Goal: Task Accomplishment & Management: Manage account settings

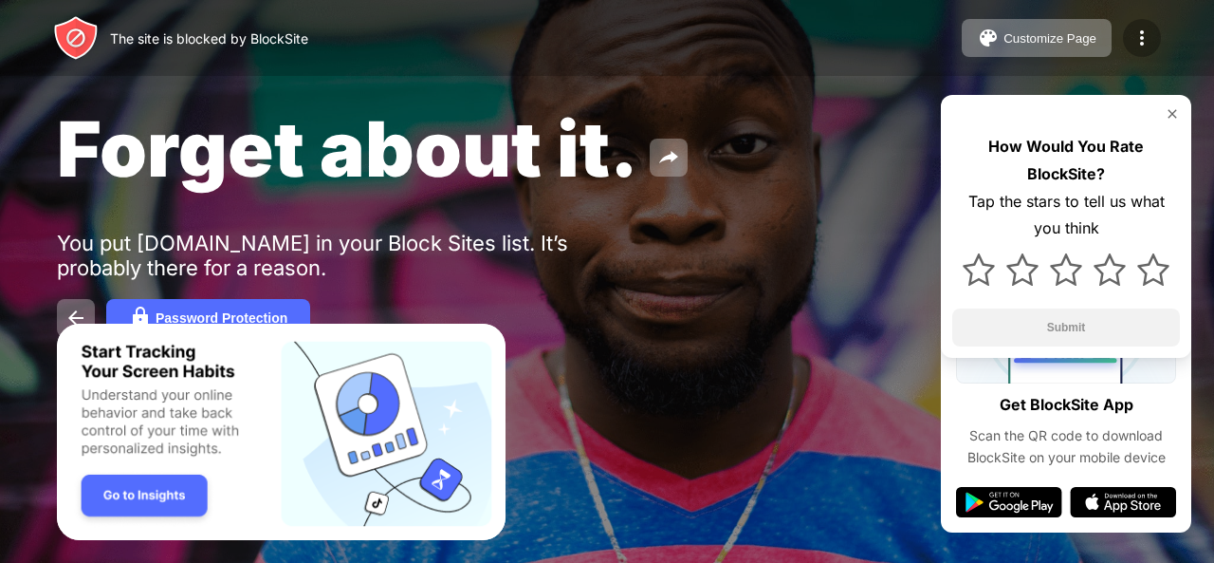
click at [1133, 43] on img at bounding box center [1142, 38] width 23 height 23
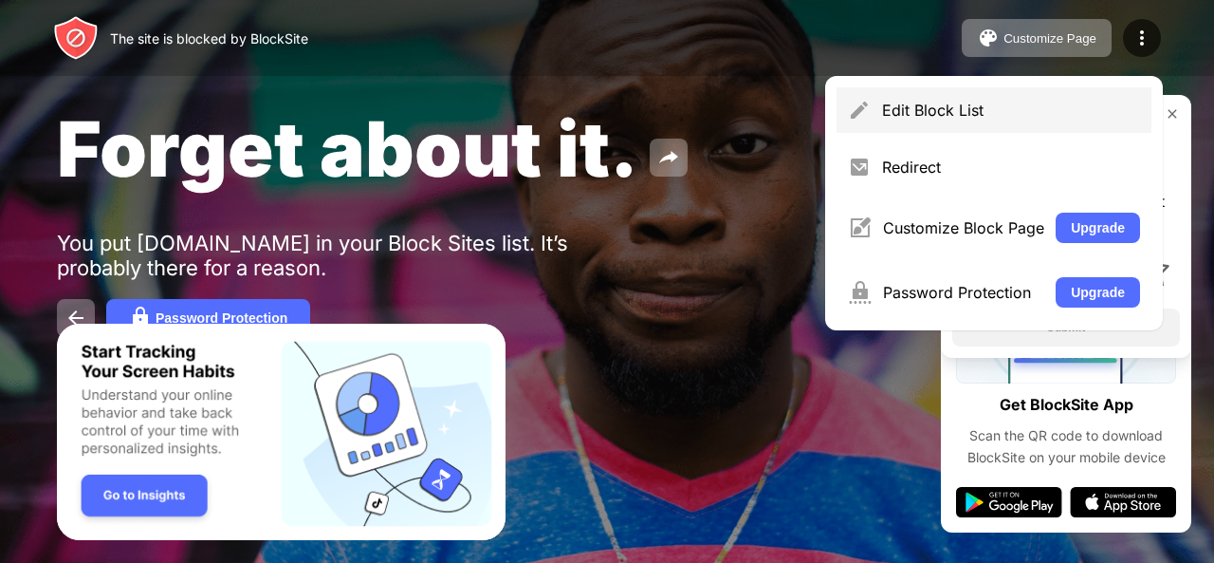
click at [1060, 103] on div "Edit Block List" at bounding box center [1011, 110] width 258 height 19
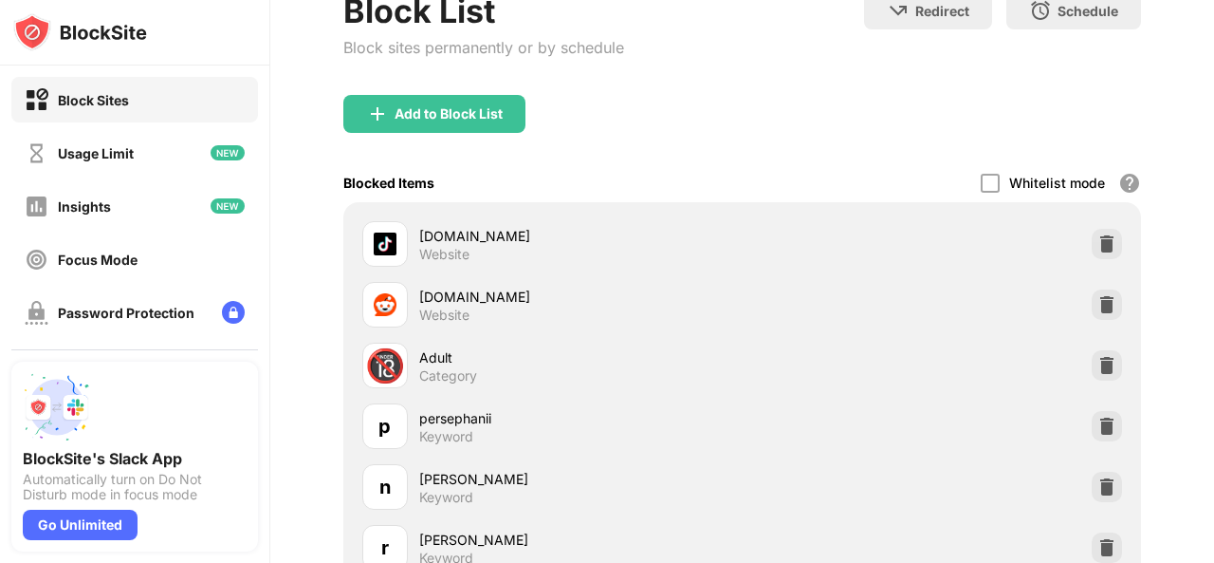
scroll to position [129, 0]
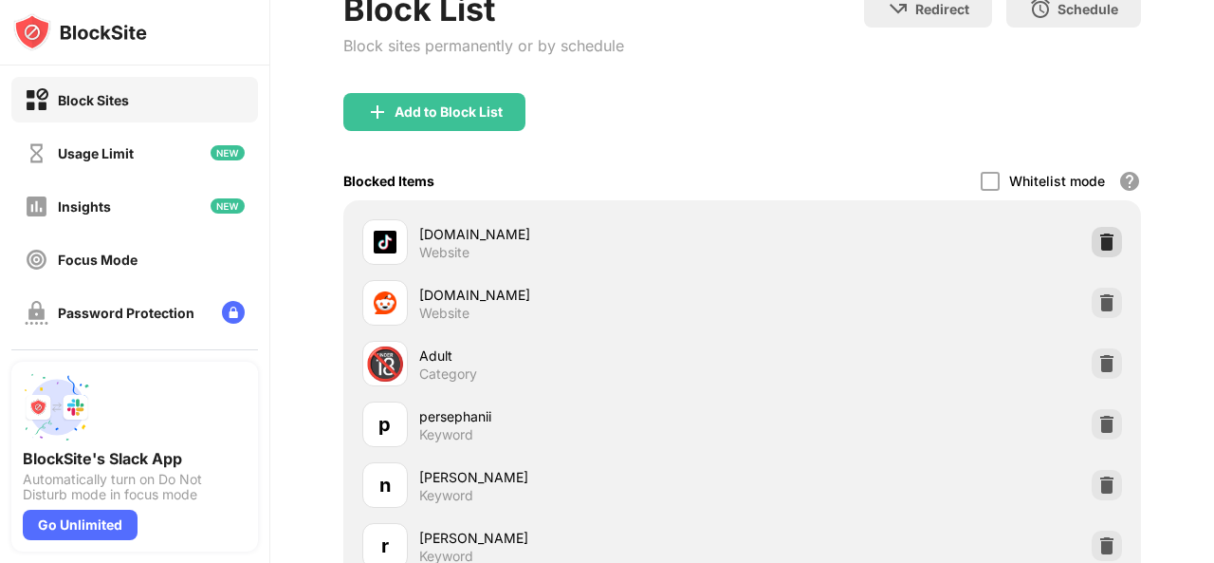
click at [1092, 243] on div at bounding box center [1107, 242] width 30 height 30
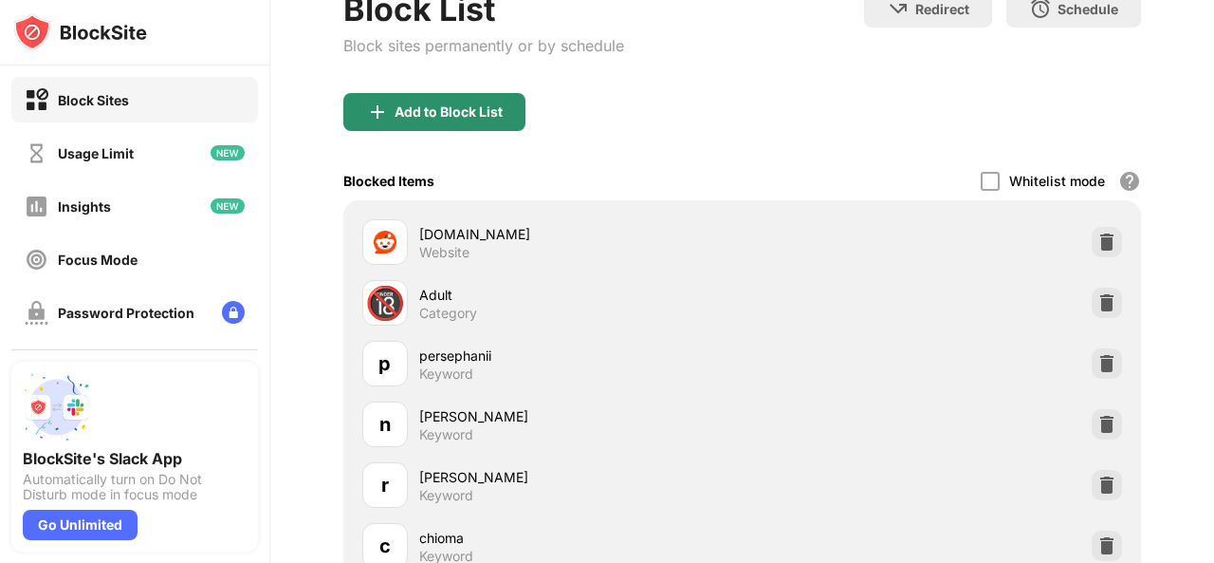
click at [433, 98] on div "Add to Block List" at bounding box center [434, 112] width 182 height 38
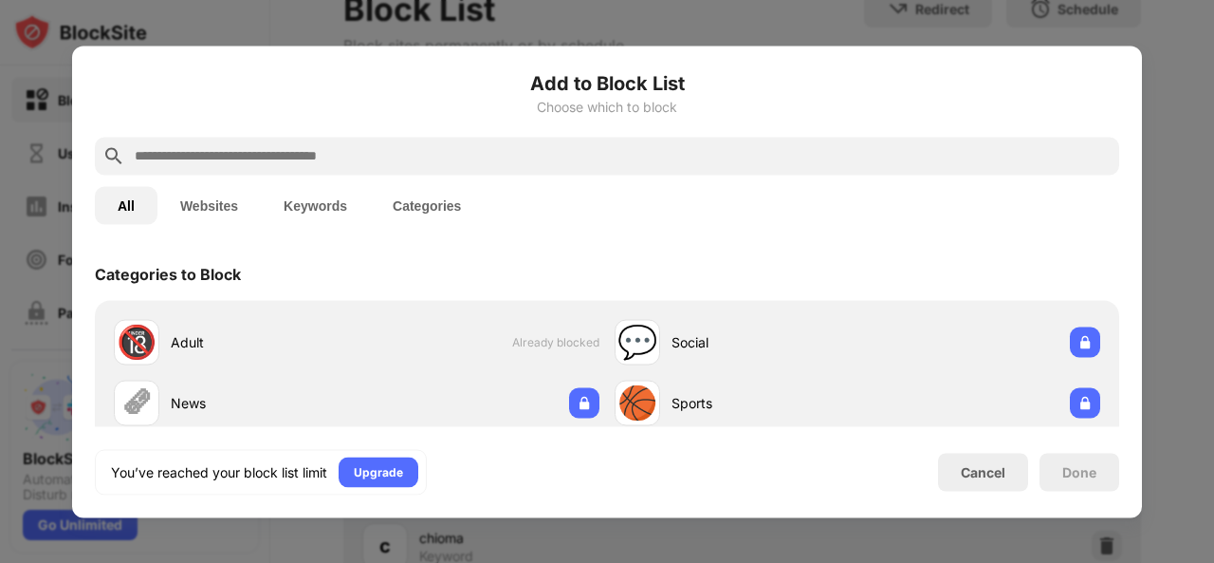
click at [404, 162] on input "text" at bounding box center [622, 155] width 979 height 23
click at [987, 468] on div "Cancel" at bounding box center [983, 472] width 45 height 16
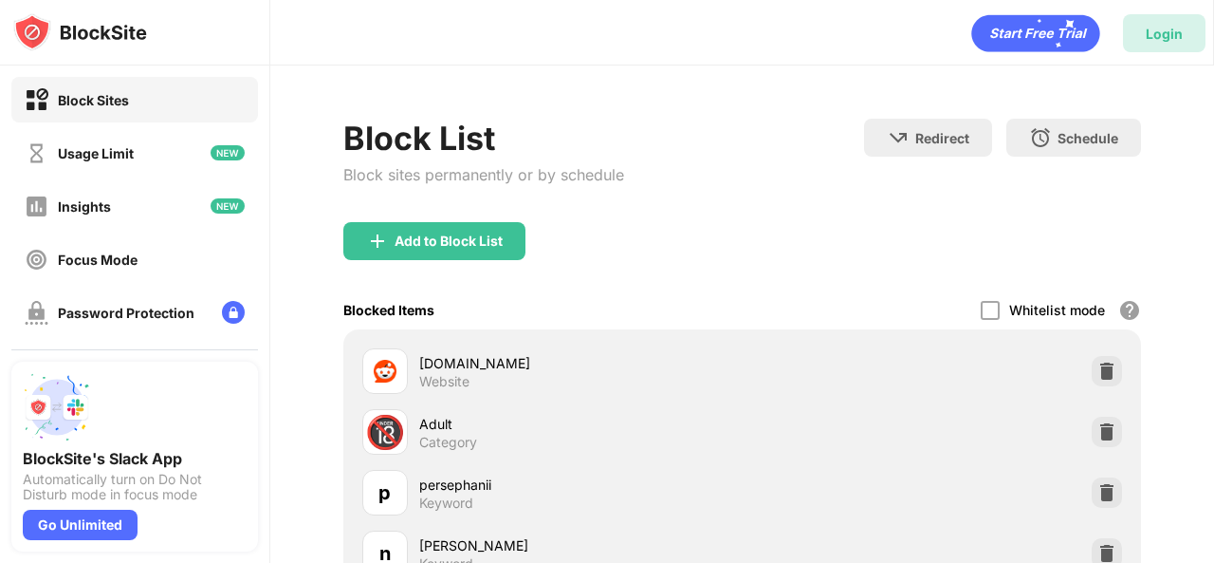
click at [1146, 35] on div "Login" at bounding box center [1164, 33] width 83 height 38
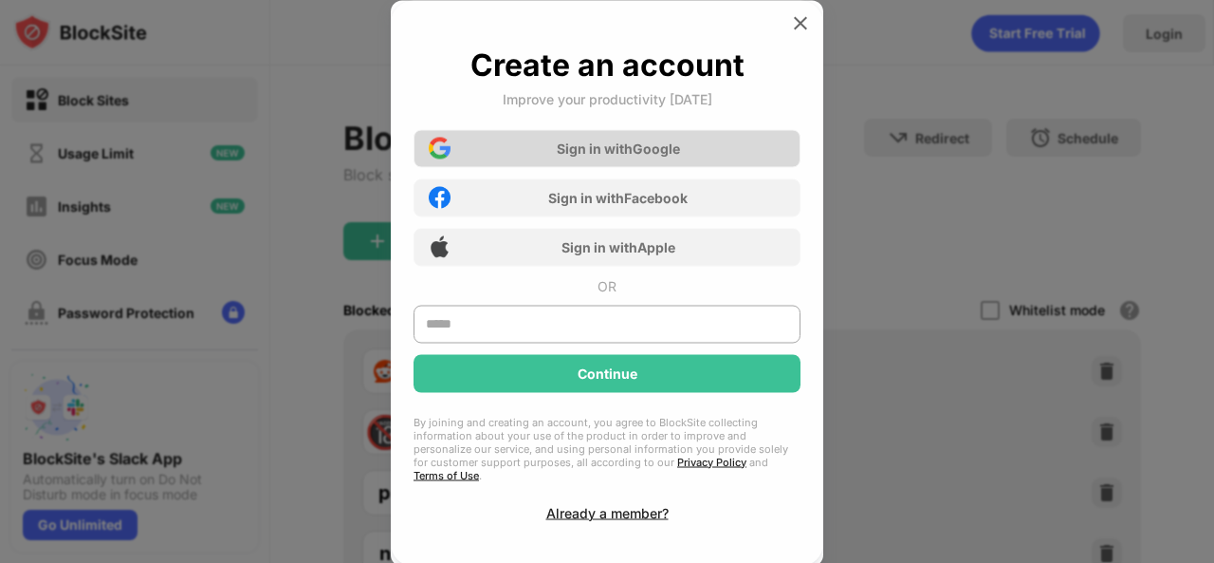
click at [645, 145] on div "Sign in with Google" at bounding box center [607, 148] width 387 height 38
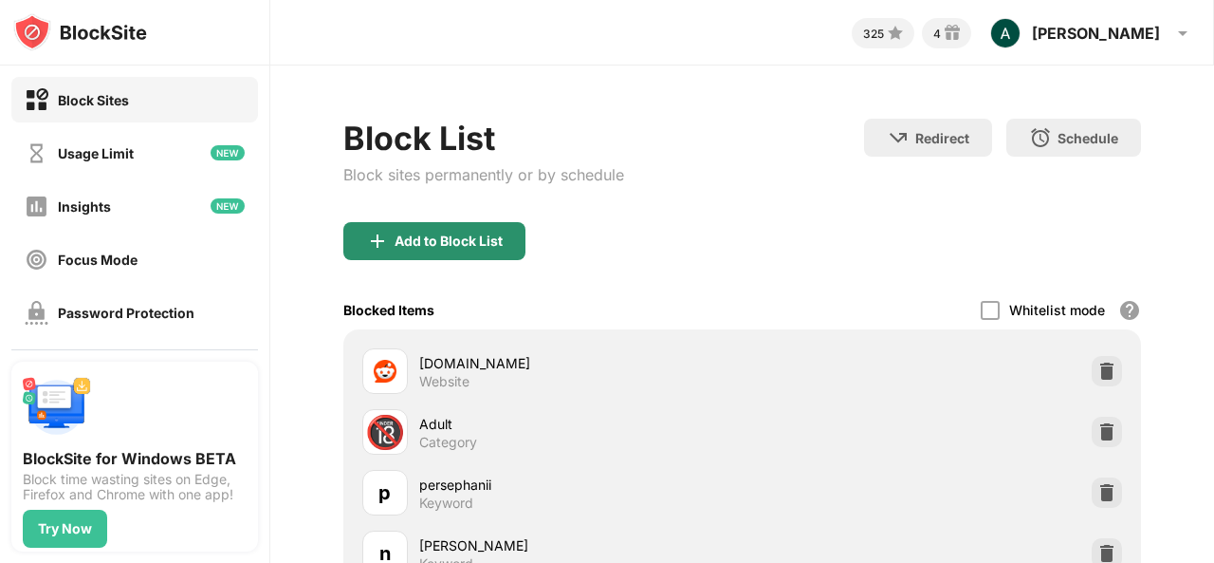
click at [506, 225] on div "Add to Block List" at bounding box center [434, 241] width 182 height 38
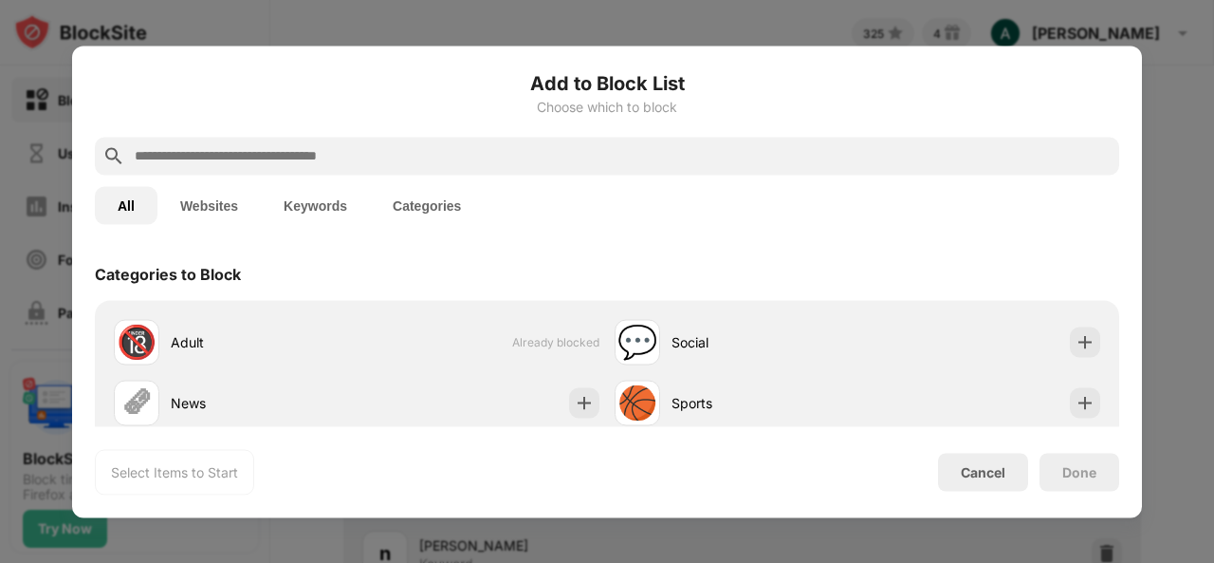
click at [518, 159] on input "text" at bounding box center [622, 155] width 979 height 23
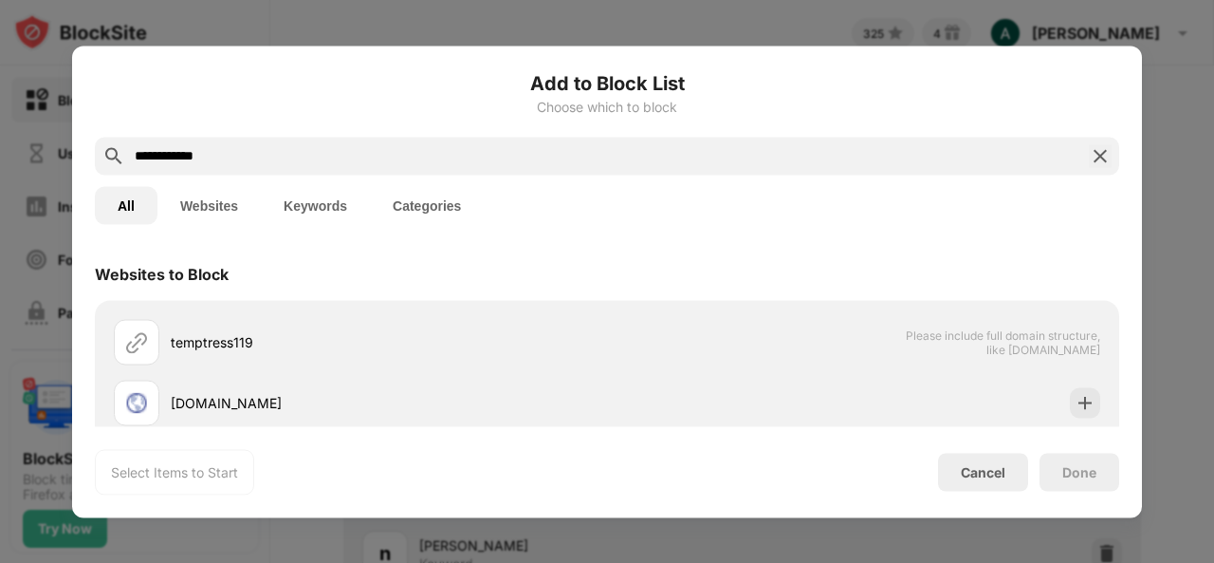
type input "**********"
click at [319, 191] on button "Keywords" at bounding box center [315, 205] width 109 height 38
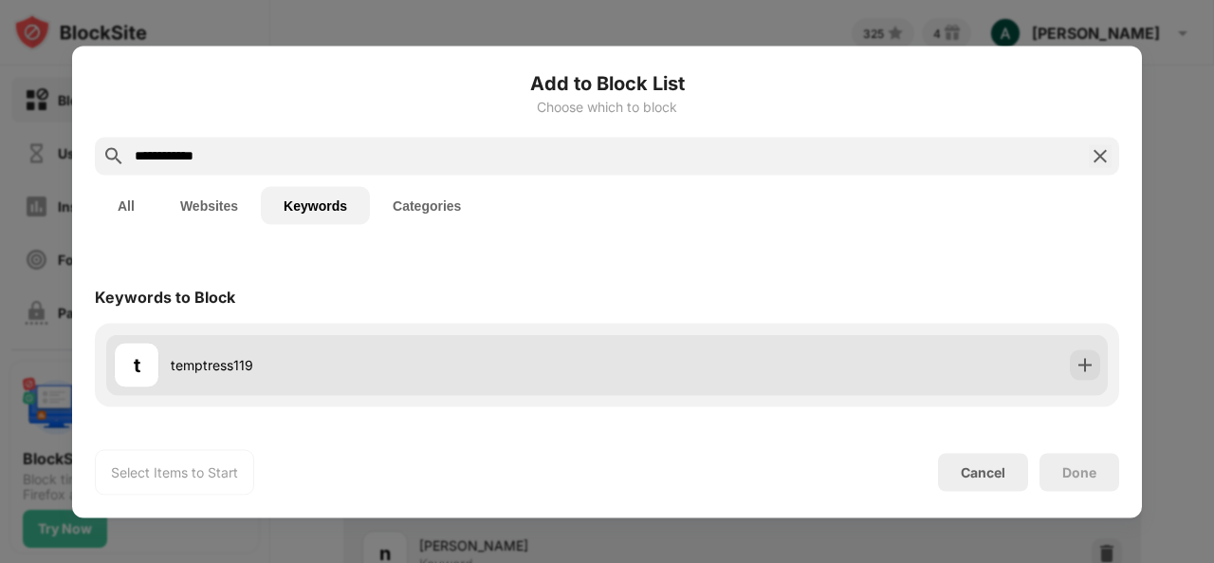
click at [294, 347] on div "t temptress119" at bounding box center [360, 365] width 493 height 46
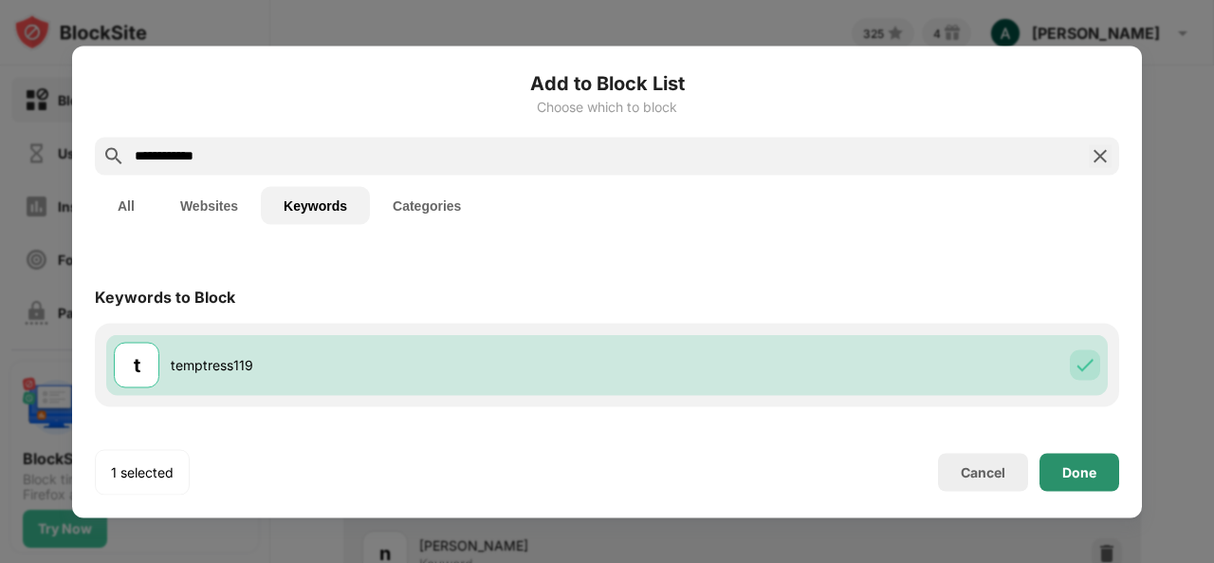
click at [1064, 458] on div "Done" at bounding box center [1080, 472] width 80 height 38
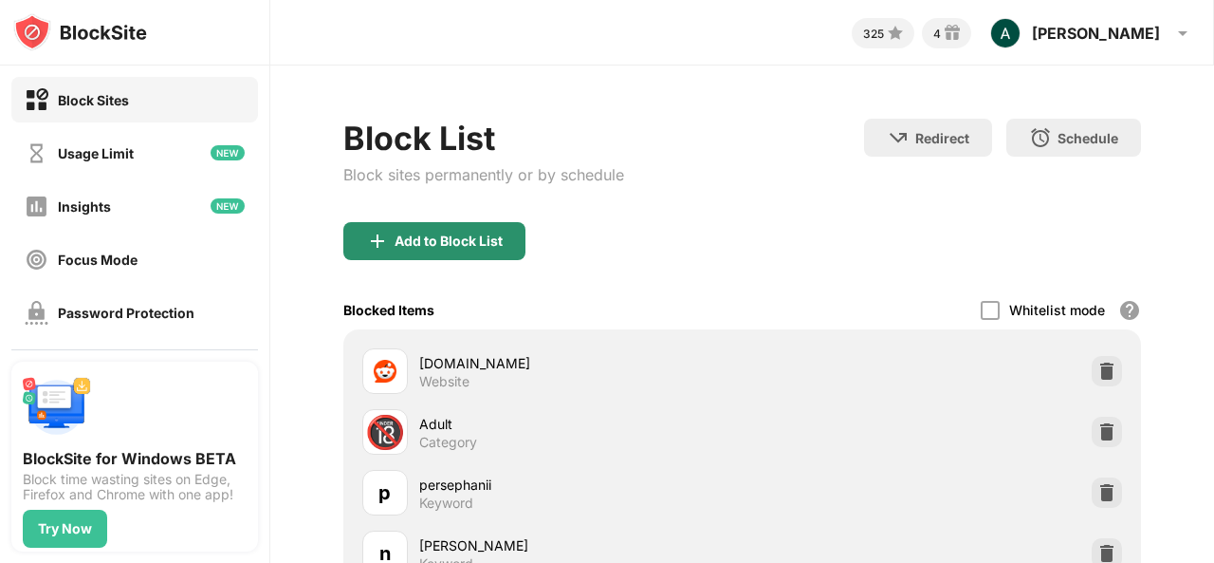
click at [409, 239] on div "Add to Block List" at bounding box center [449, 240] width 108 height 15
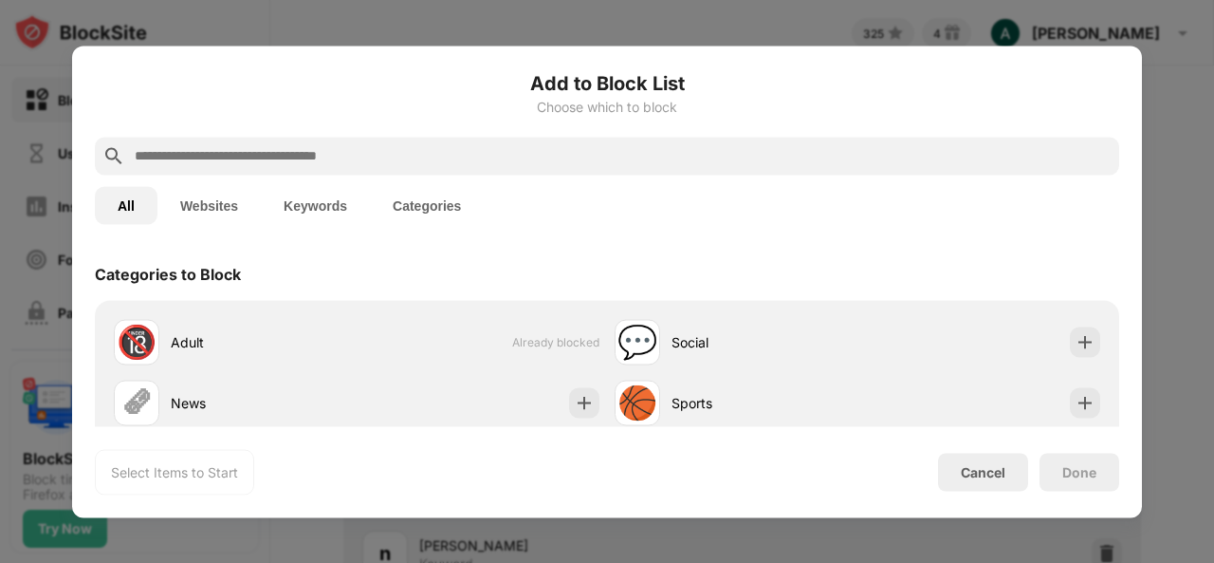
click at [409, 157] on input "text" at bounding box center [622, 155] width 979 height 23
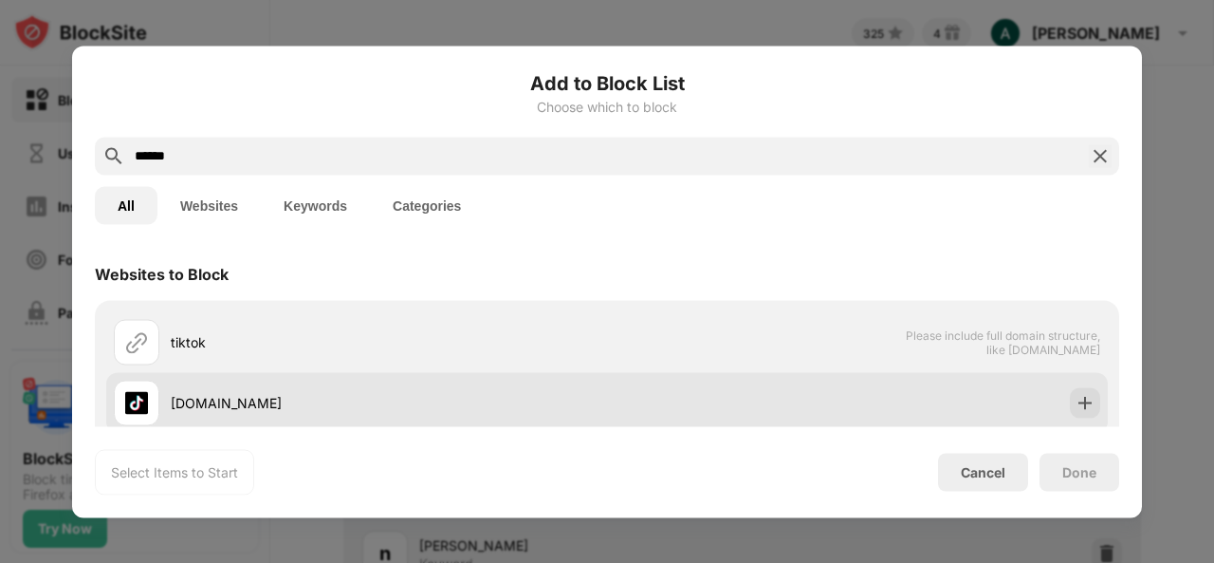
type input "******"
click at [242, 391] on div "[DOMAIN_NAME]" at bounding box center [360, 402] width 493 height 46
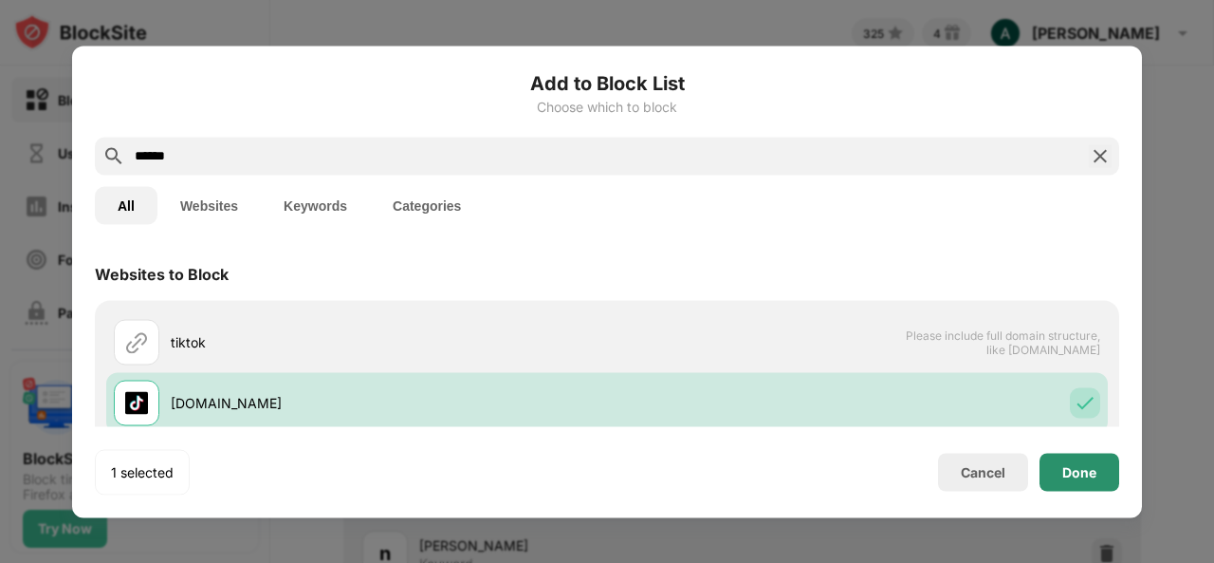
click at [1085, 480] on div "Done" at bounding box center [1080, 472] width 80 height 38
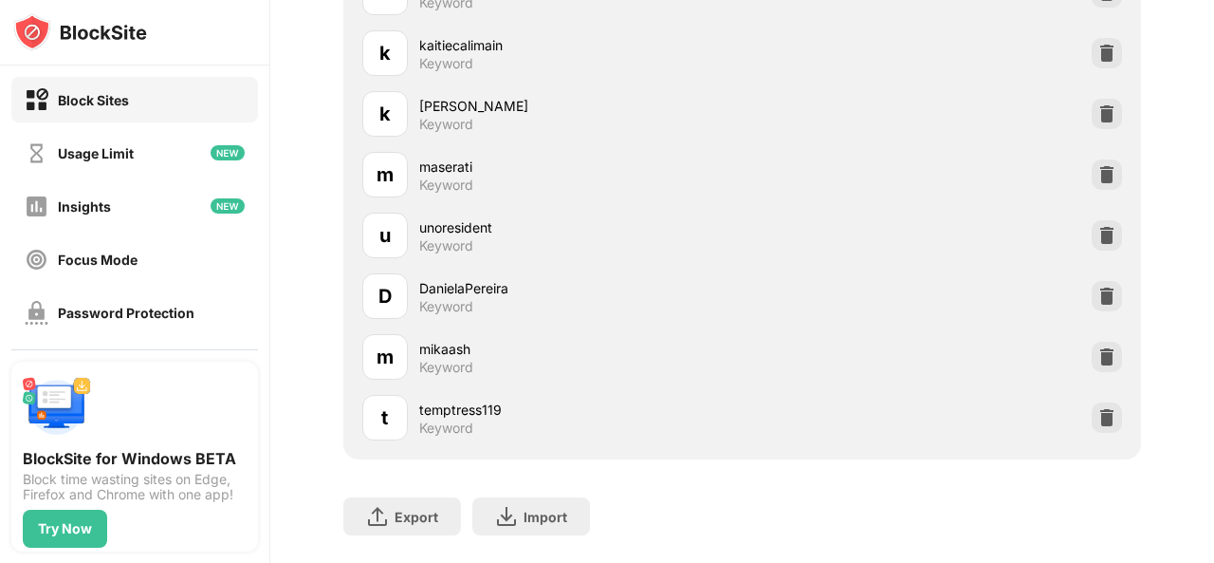
scroll to position [2019, 0]
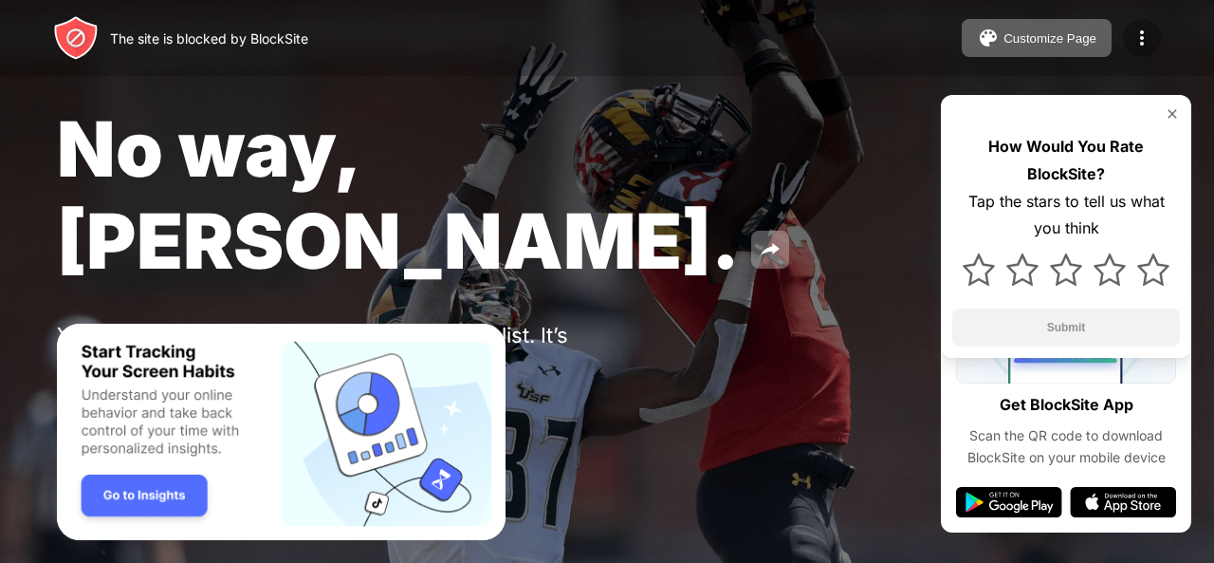
click at [1149, 52] on div at bounding box center [1142, 38] width 38 height 38
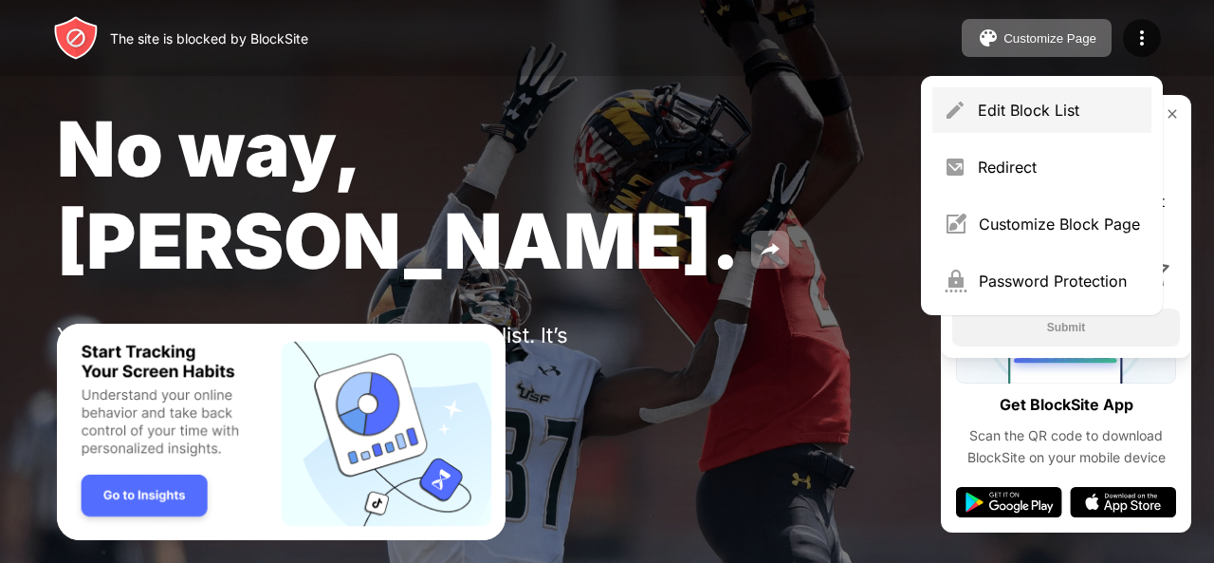
click at [1055, 105] on div "Edit Block List" at bounding box center [1059, 110] width 162 height 19
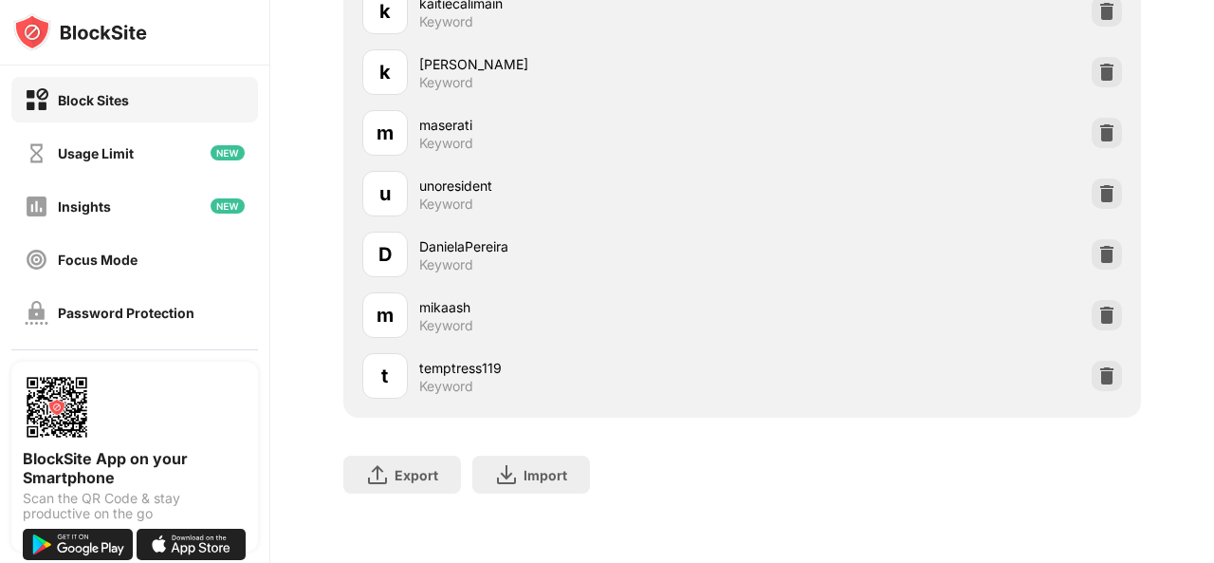
scroll to position [2076, 0]
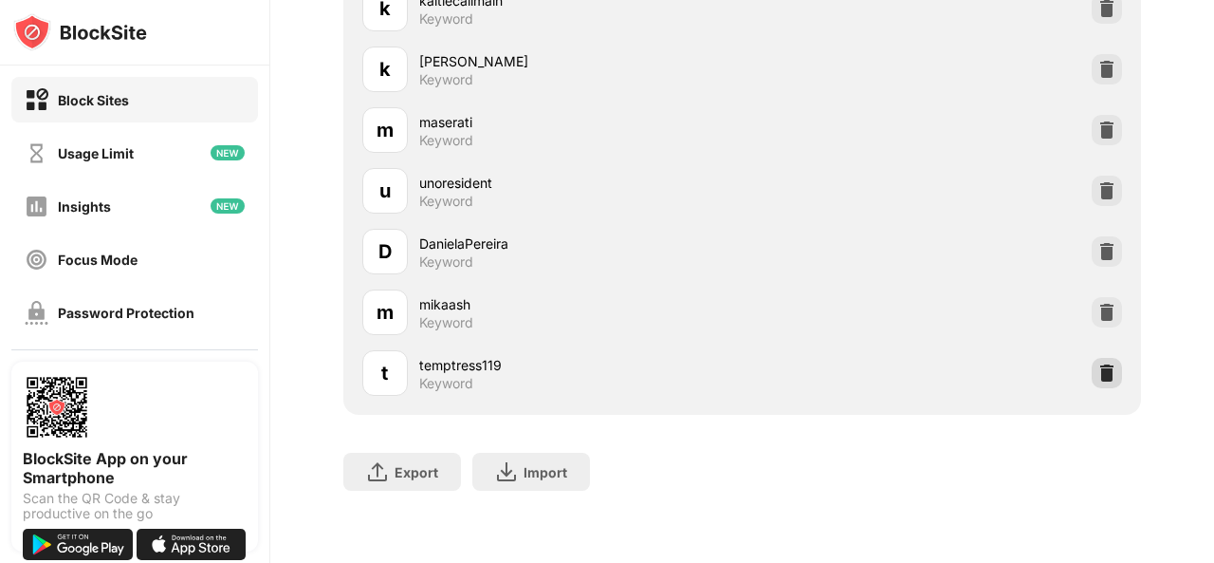
click at [1098, 365] on img at bounding box center [1107, 372] width 19 height 19
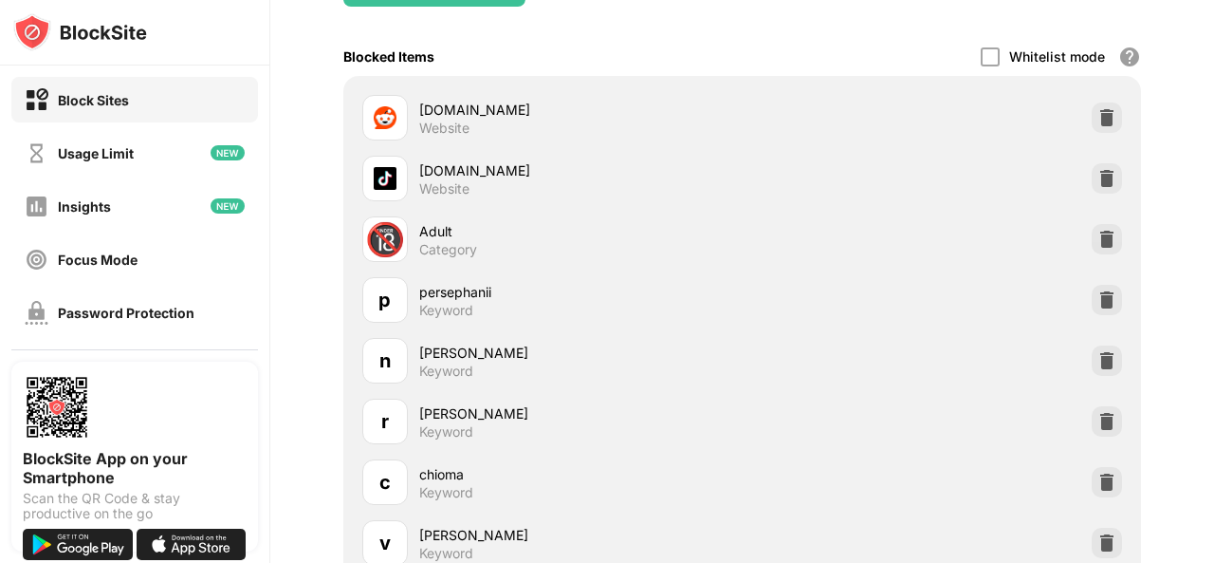
scroll to position [0, 0]
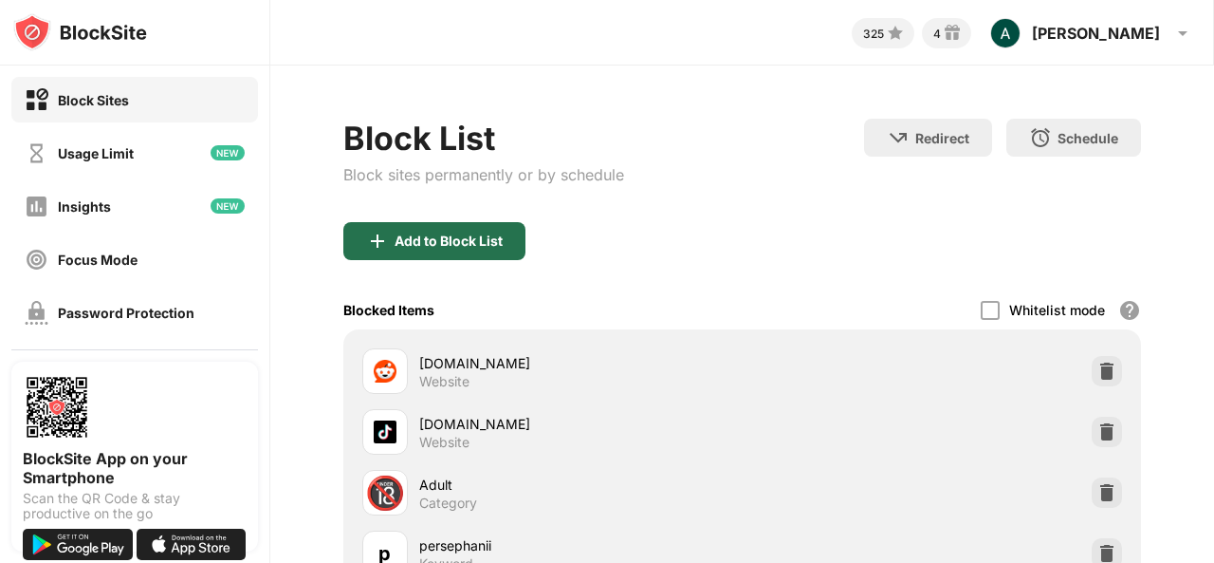
click at [510, 240] on div "Add to Block List" at bounding box center [434, 241] width 182 height 38
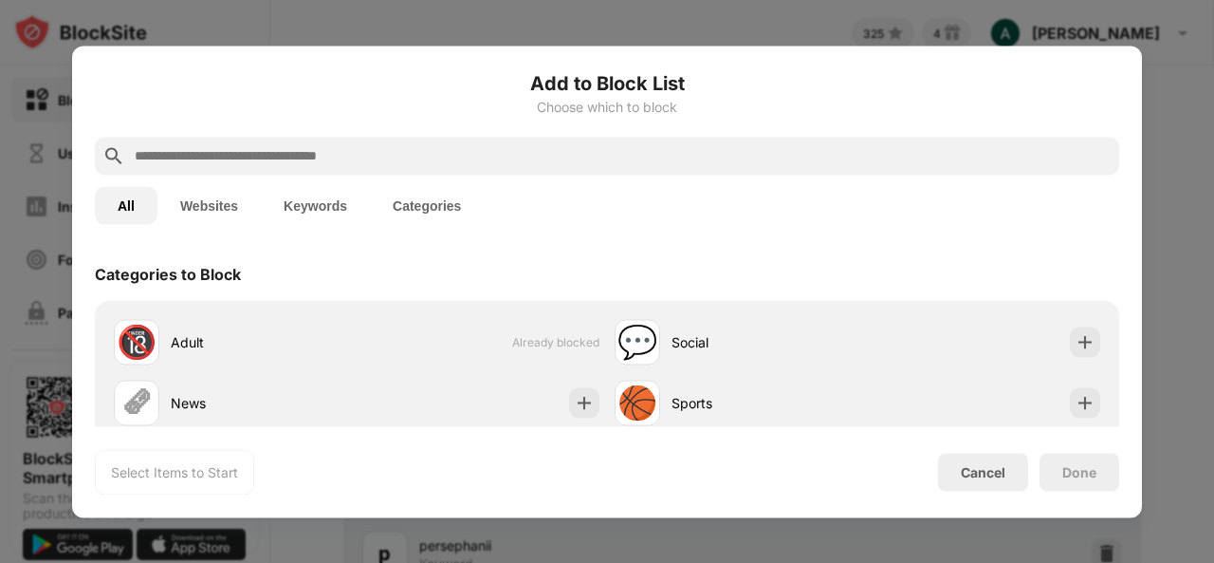
click at [459, 155] on input "text" at bounding box center [622, 155] width 979 height 23
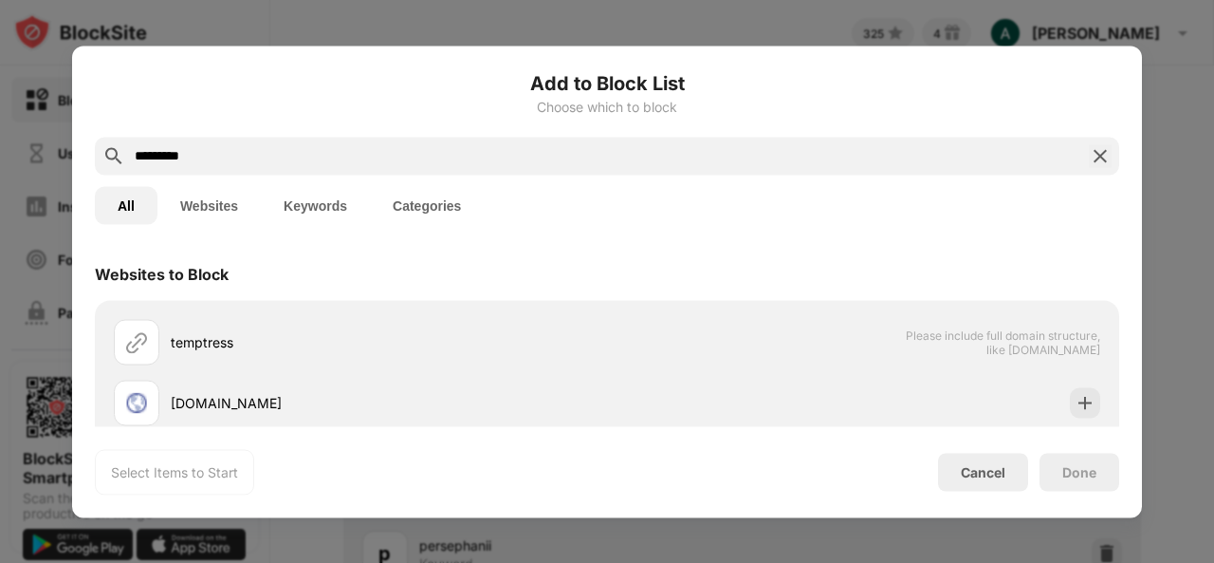
type input "*********"
click at [295, 213] on button "Keywords" at bounding box center [315, 205] width 109 height 38
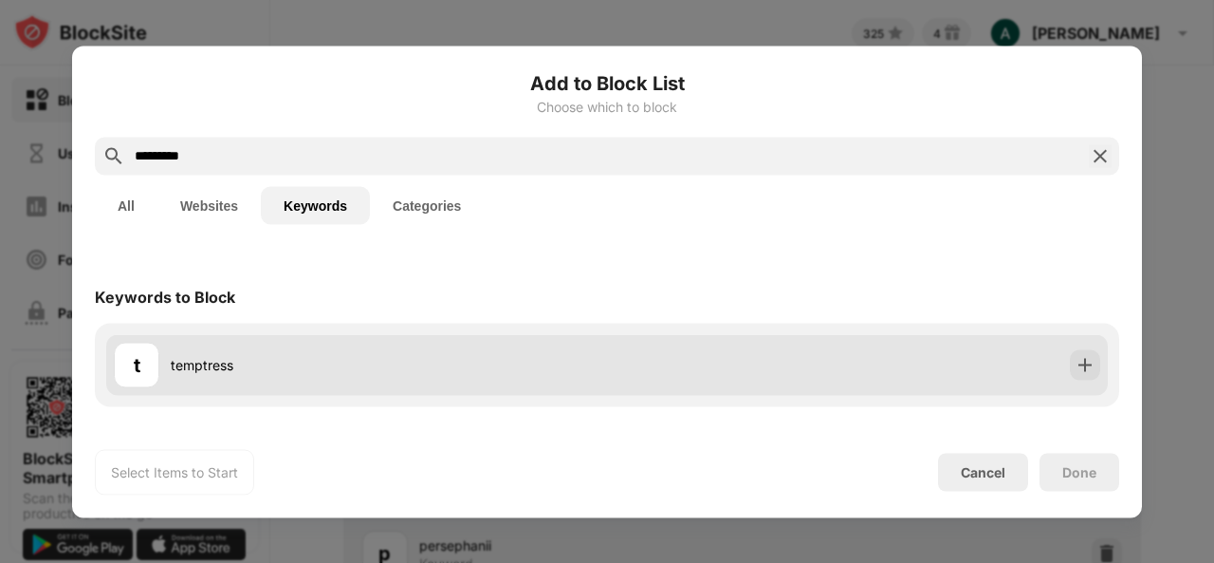
click at [321, 337] on div "t temptress" at bounding box center [607, 364] width 1002 height 61
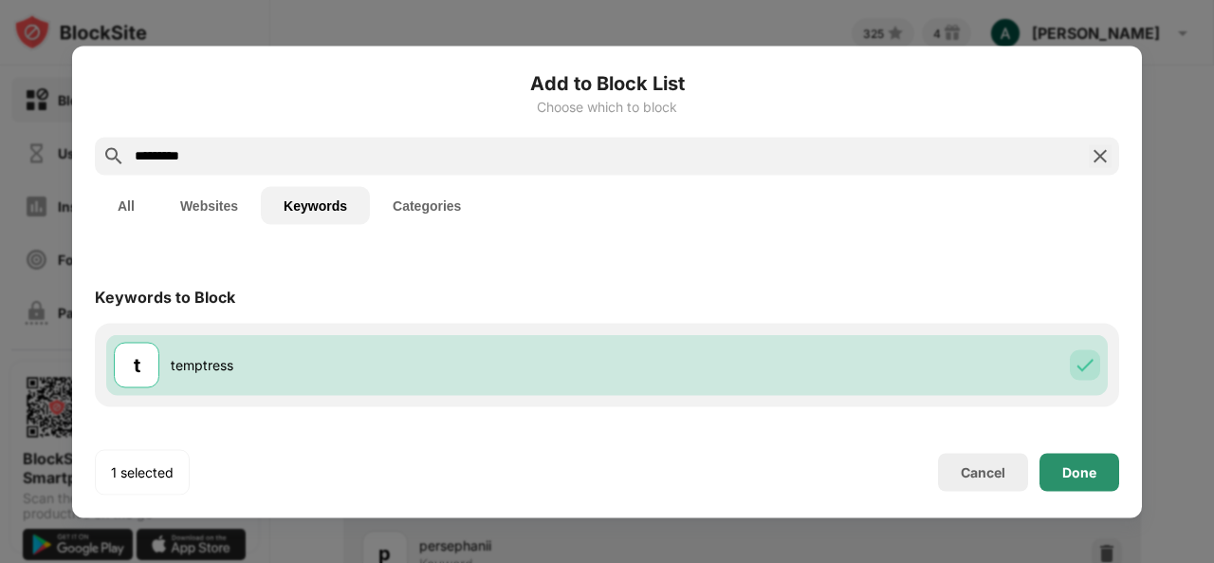
click at [1078, 471] on div "Done" at bounding box center [1080, 471] width 34 height 15
